Goal: Task Accomplishment & Management: Manage account settings

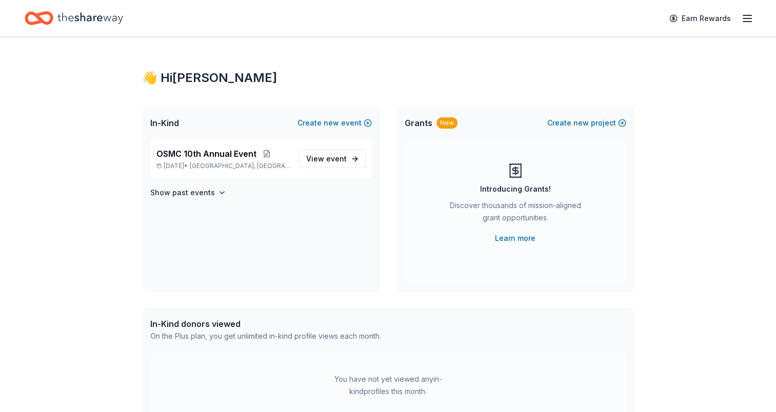
click at [746, 15] on line "button" at bounding box center [747, 15] width 8 height 0
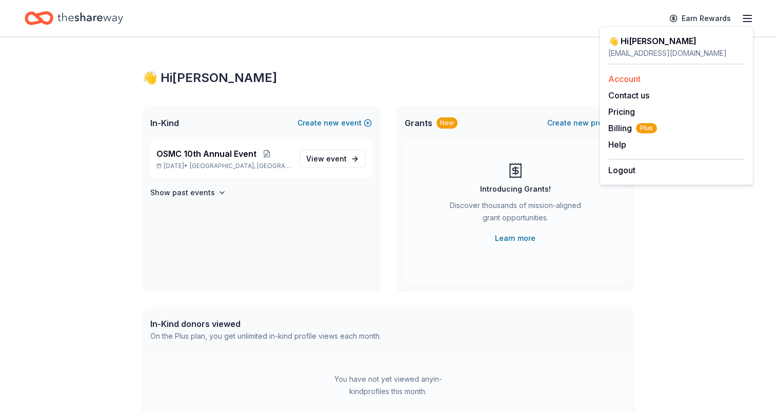
click at [627, 79] on link "Account" at bounding box center [624, 79] width 32 height 10
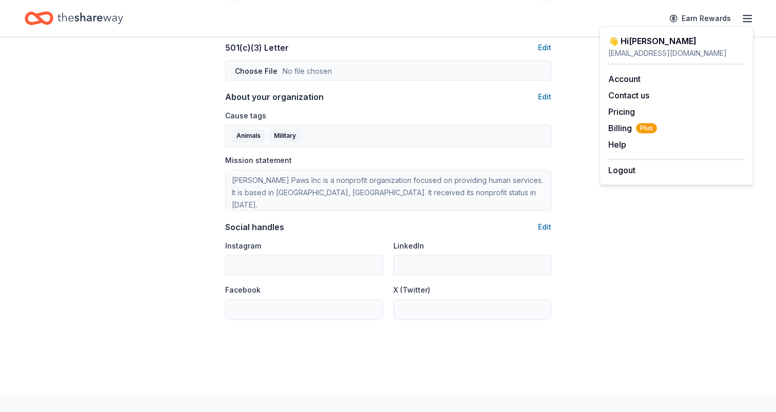
scroll to position [564, 0]
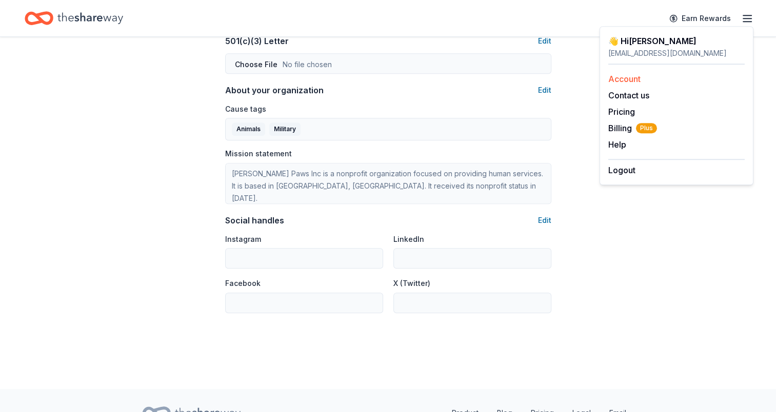
click at [631, 81] on link "Account" at bounding box center [624, 79] width 32 height 10
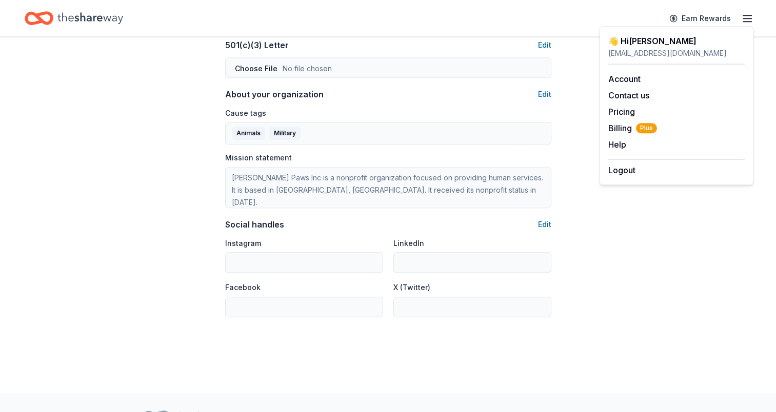
scroll to position [615, 0]
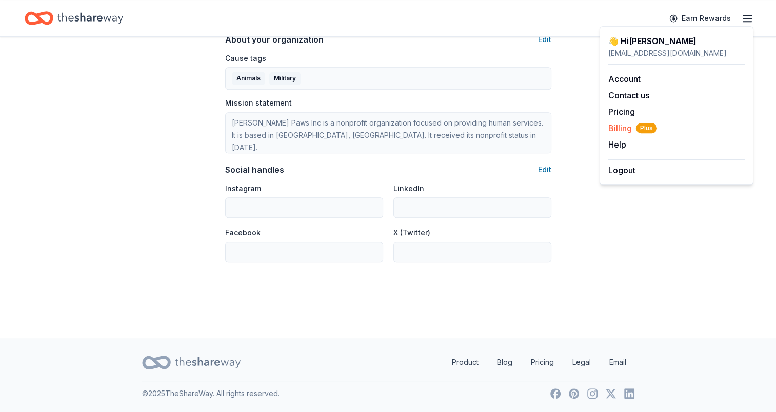
click at [628, 129] on span "Billing Plus" at bounding box center [632, 128] width 49 height 12
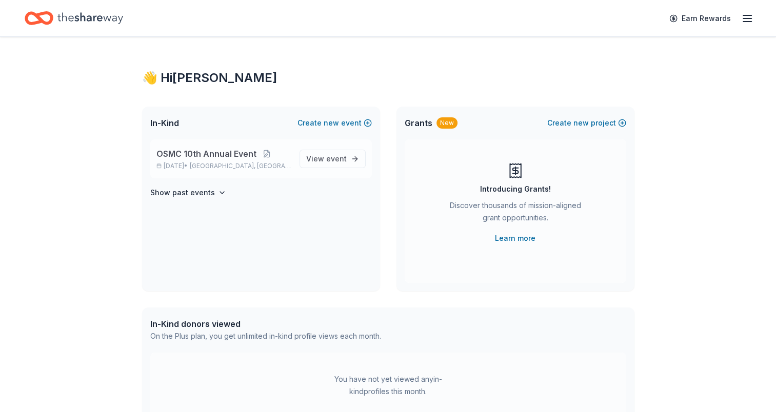
click at [223, 152] on span "OSMC 10th Annual Event" at bounding box center [206, 154] width 100 height 12
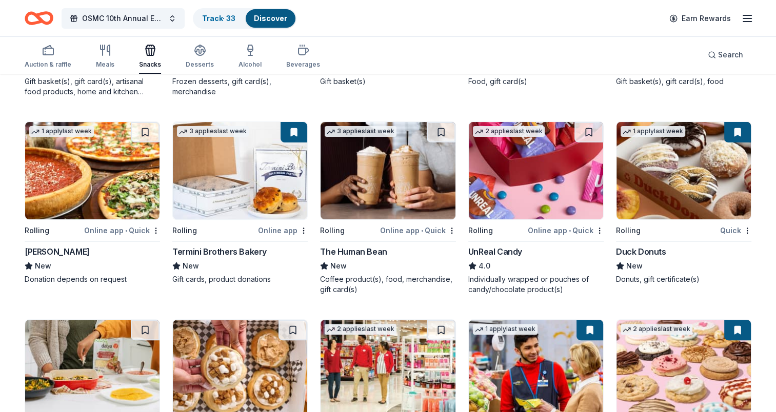
scroll to position [308, 0]
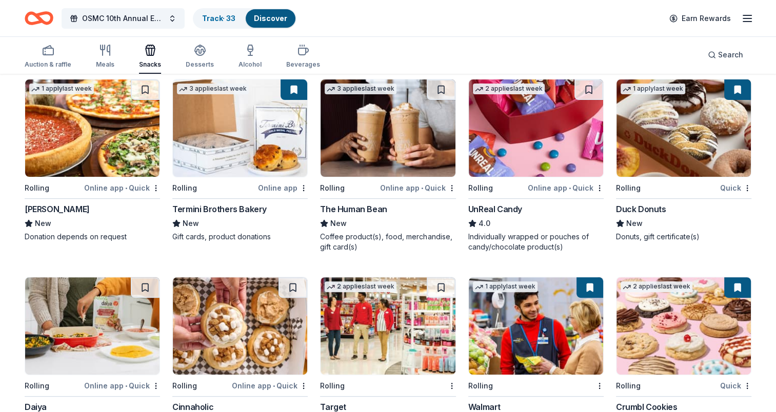
click at [749, 18] on icon "button" at bounding box center [747, 18] width 12 height 12
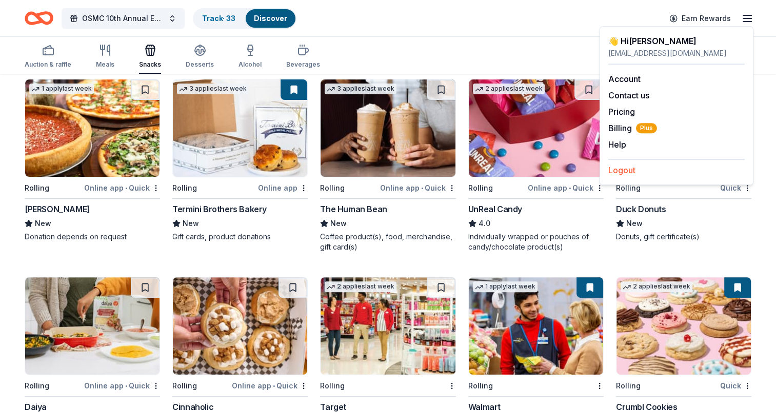
click at [629, 167] on button "Logout" at bounding box center [621, 170] width 27 height 12
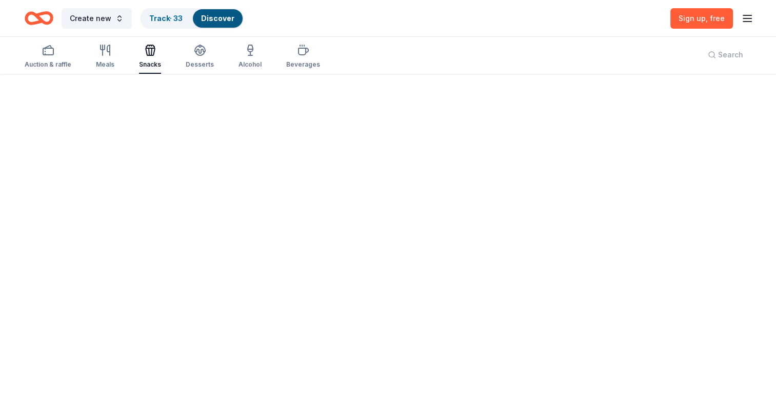
scroll to position [0, 0]
